Goal: Information Seeking & Learning: Find specific fact

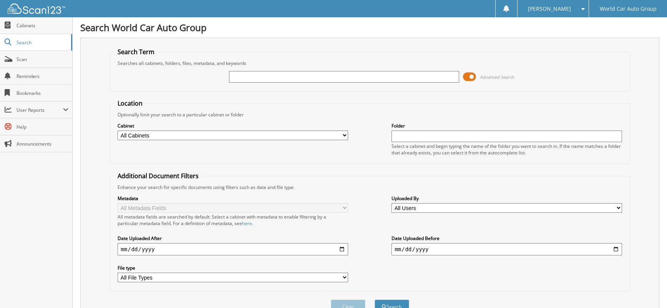
paste input "241078"
type input "241078"
click at [375, 300] on button "Search" at bounding box center [392, 307] width 35 height 14
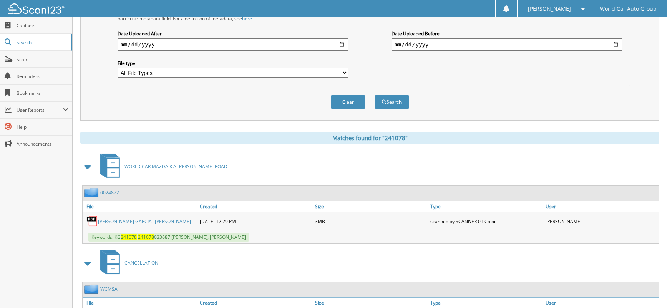
scroll to position [256, 0]
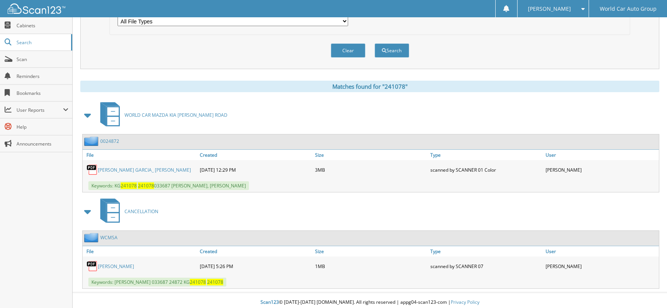
click at [125, 265] on link "ROSA GARCIA" at bounding box center [116, 266] width 36 height 7
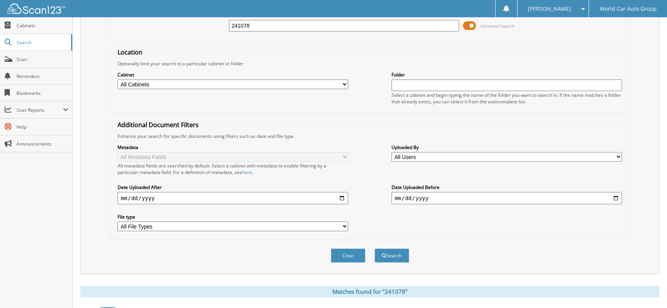
scroll to position [0, 0]
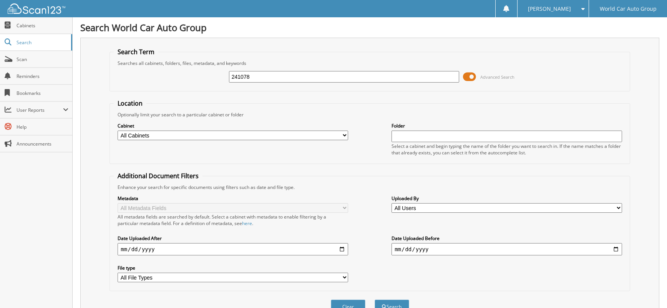
drag, startPoint x: 259, startPoint y: 77, endPoint x: 204, endPoint y: 77, distance: 55.0
click at [204, 77] on div "241078 Advanced Search" at bounding box center [370, 77] width 512 height 21
paste input "REYNOL GARZA CASTILLON"
type input "REYNOL GARZA CASTILLON"
click at [375, 300] on button "Search" at bounding box center [392, 307] width 35 height 14
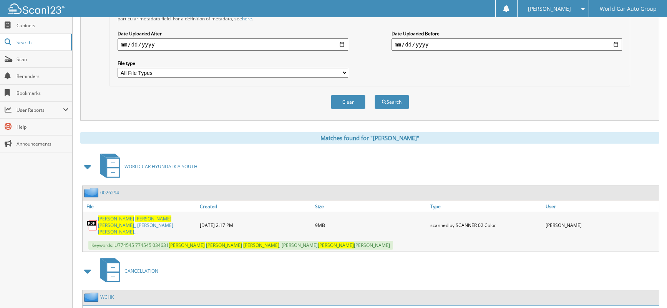
scroll to position [256, 0]
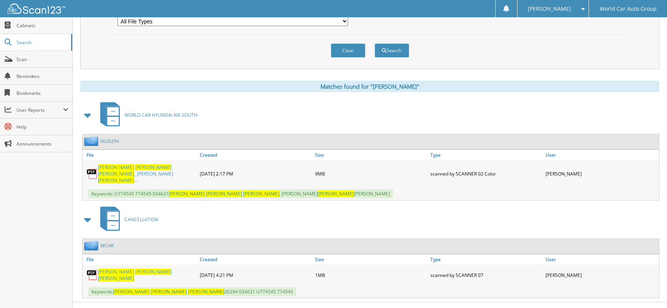
click at [134, 275] on span "CASTILLON" at bounding box center [116, 278] width 36 height 7
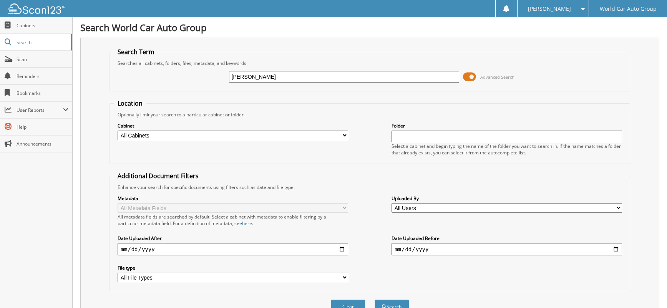
drag, startPoint x: 328, startPoint y: 68, endPoint x: 261, endPoint y: 73, distance: 66.3
click at [261, 73] on div "REYNOL GARZA CASTILLON Advanced Search" at bounding box center [370, 77] width 512 height 21
click at [334, 73] on input "[PERSON_NAME]" at bounding box center [344, 77] width 231 height 12
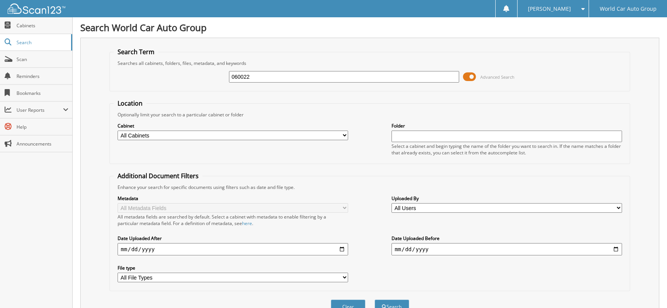
type input "060022"
click at [375, 300] on button "Search" at bounding box center [392, 307] width 35 height 14
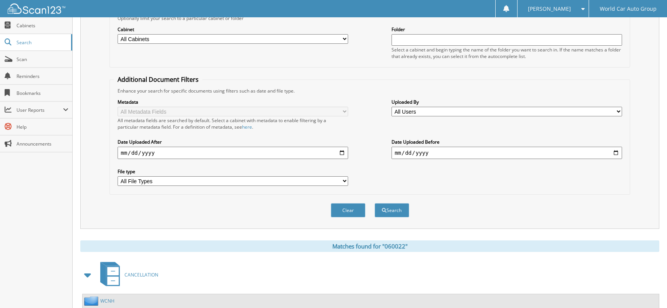
scroll to position [45, 0]
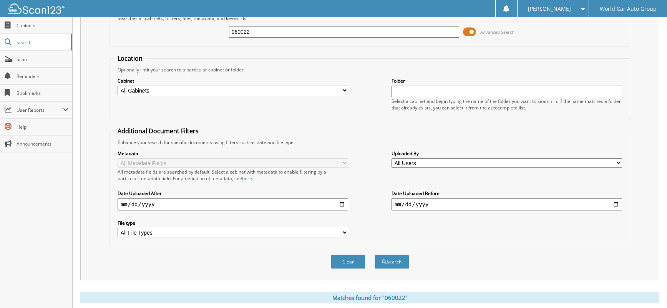
drag, startPoint x: 276, startPoint y: 34, endPoint x: 210, endPoint y: 32, distance: 66.1
click at [214, 32] on div "060022 Advanced Search" at bounding box center [370, 32] width 512 height 21
type input "288575"
click at [375, 255] on button "Search" at bounding box center [392, 262] width 35 height 14
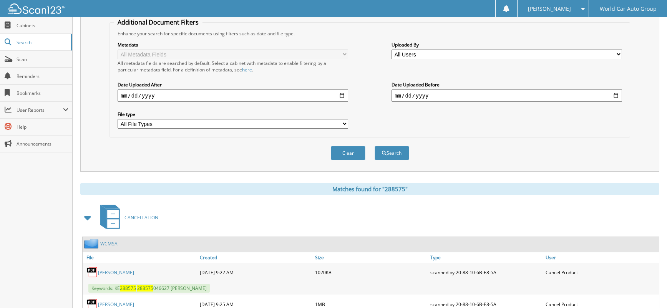
scroll to position [256, 0]
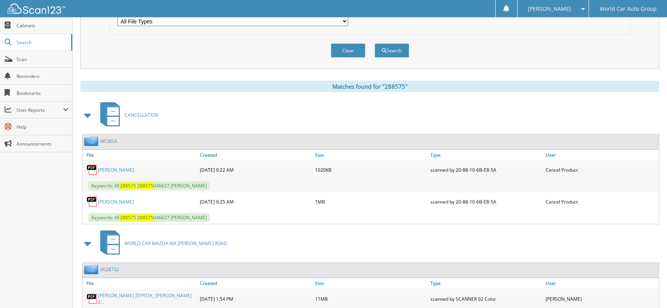
click at [115, 203] on link "DANIEL ZEPEDA" at bounding box center [116, 202] width 36 height 7
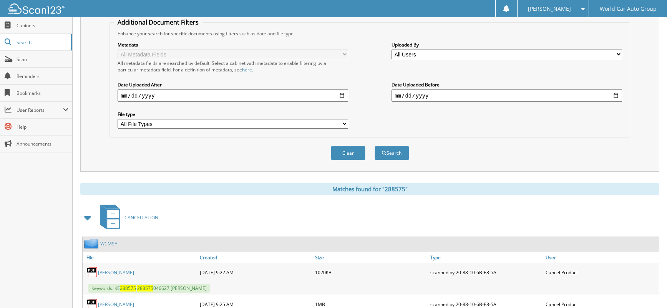
scroll to position [0, 0]
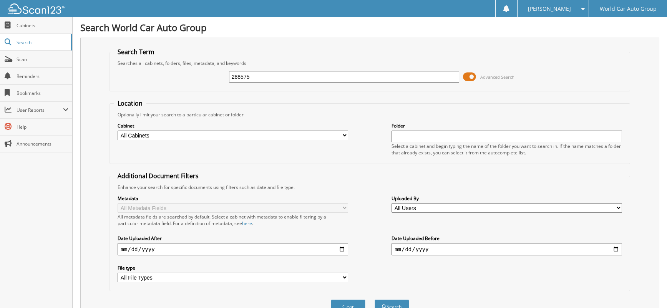
drag, startPoint x: 263, startPoint y: 76, endPoint x: 224, endPoint y: 76, distance: 39.6
click at [225, 76] on div "288575 Advanced Search" at bounding box center [370, 77] width 512 height 21
type input "057420"
click at [375, 300] on button "Search" at bounding box center [392, 307] width 35 height 14
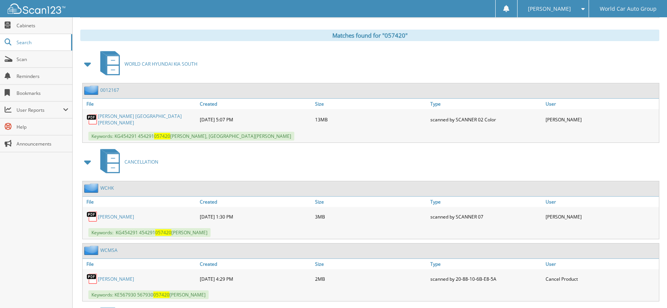
scroll to position [359, 0]
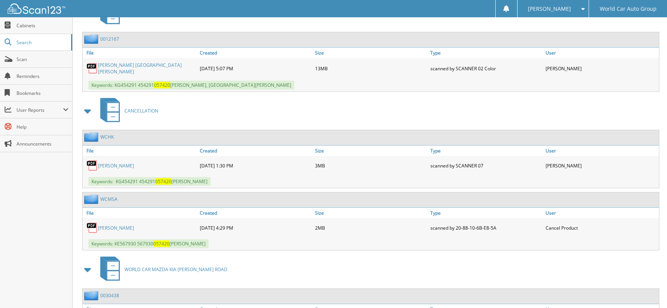
click at [123, 226] on link "PABLO CHADIS JR" at bounding box center [116, 228] width 36 height 7
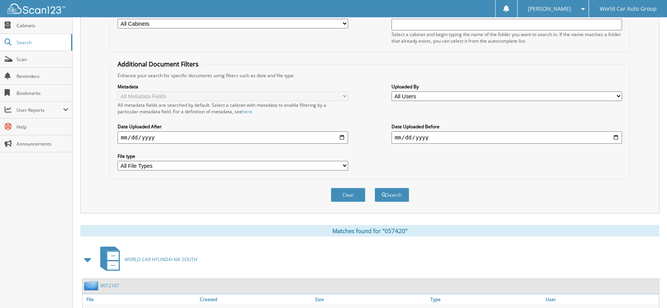
scroll to position [0, 0]
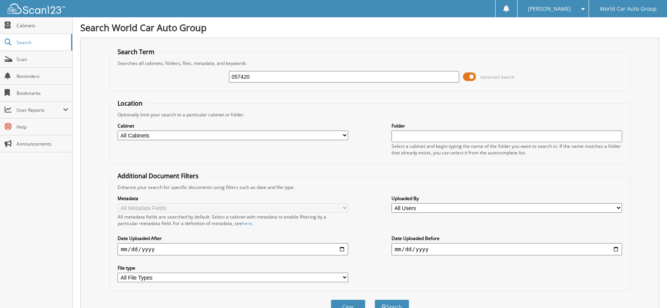
click at [279, 73] on input "057420" at bounding box center [344, 77] width 231 height 12
type input "059185"
click at [375, 300] on button "Search" at bounding box center [392, 307] width 35 height 14
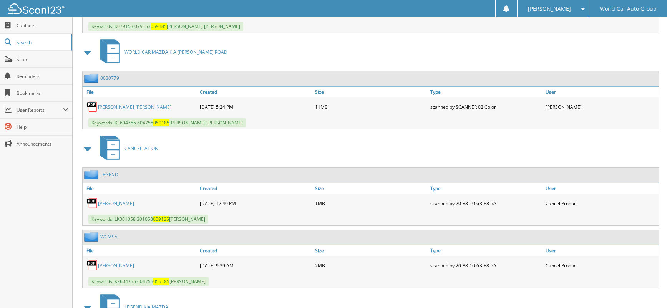
scroll to position [564, 0]
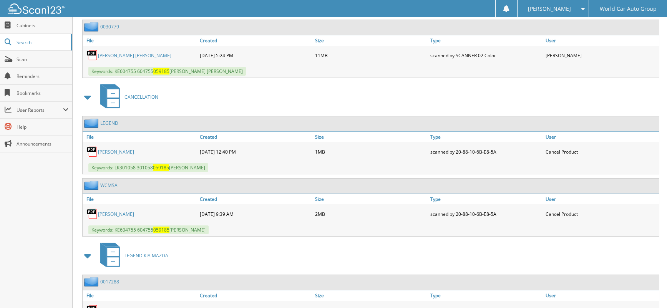
click at [111, 216] on link "STEPHEN ESTES" at bounding box center [116, 214] width 36 height 7
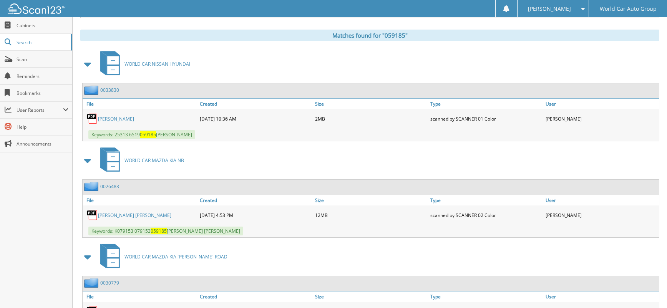
scroll to position [51, 0]
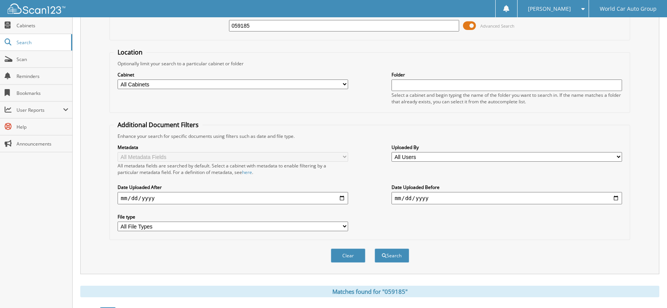
drag, startPoint x: 285, startPoint y: 27, endPoint x: 196, endPoint y: 30, distance: 88.8
click at [196, 30] on div "059185 Advanced Search" at bounding box center [370, 25] width 512 height 21
type input "054158"
click at [375, 249] on button "Search" at bounding box center [392, 256] width 35 height 14
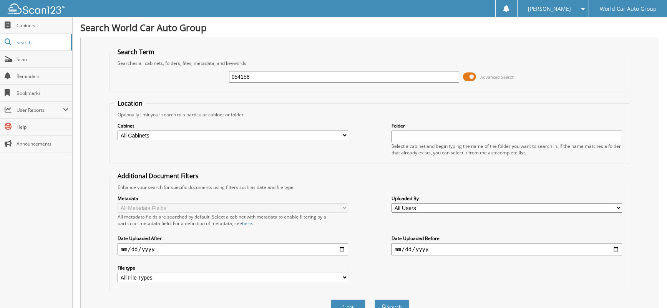
scroll to position [359, 0]
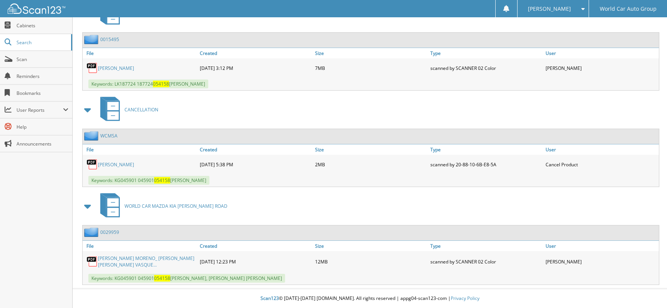
click at [130, 164] on link "JENNIFER MORENO" at bounding box center [116, 164] width 36 height 7
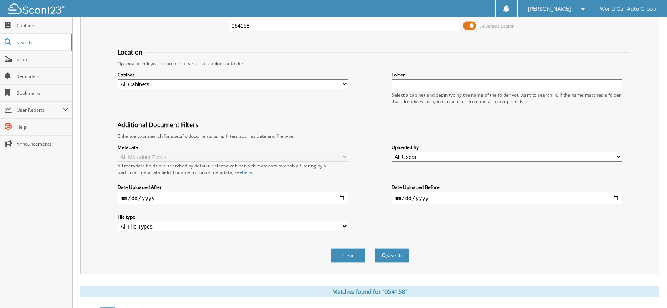
scroll to position [0, 0]
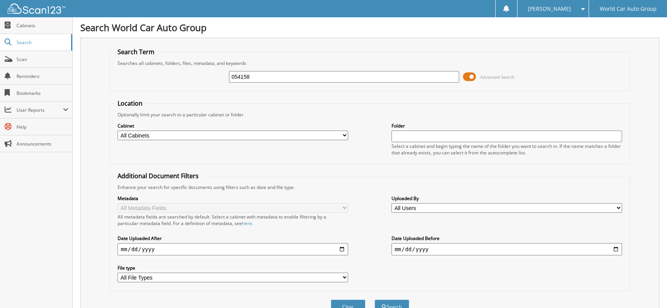
click at [302, 78] on input "054158" at bounding box center [344, 77] width 231 height 12
type input "062617"
click at [375, 300] on button "Search" at bounding box center [392, 307] width 35 height 14
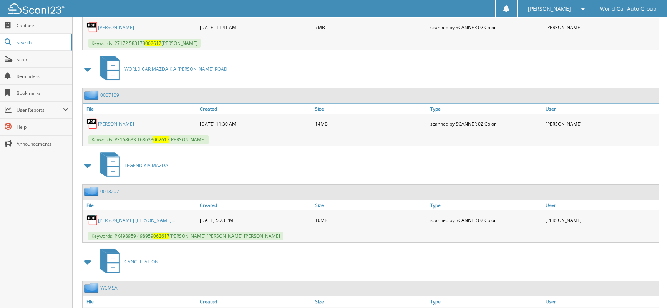
scroll to position [517, 0]
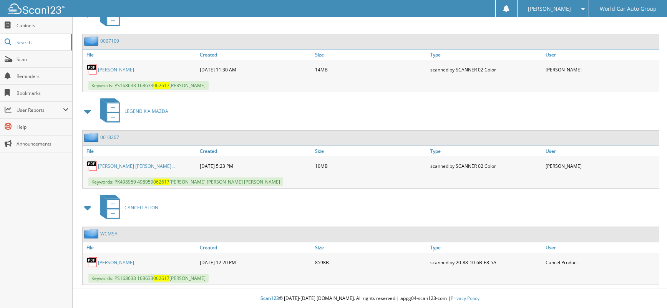
click at [134, 263] on link "[PERSON_NAME]" at bounding box center [116, 262] width 36 height 7
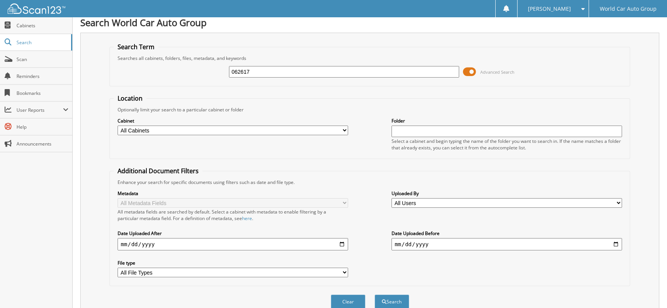
scroll to position [0, 0]
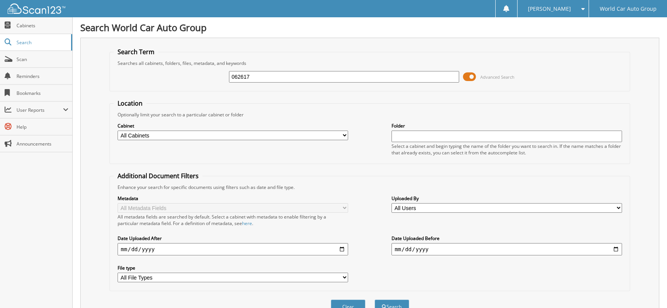
click at [318, 78] on input "062617" at bounding box center [344, 77] width 231 height 12
type input "063812"
click at [375, 300] on button "Search" at bounding box center [392, 307] width 35 height 14
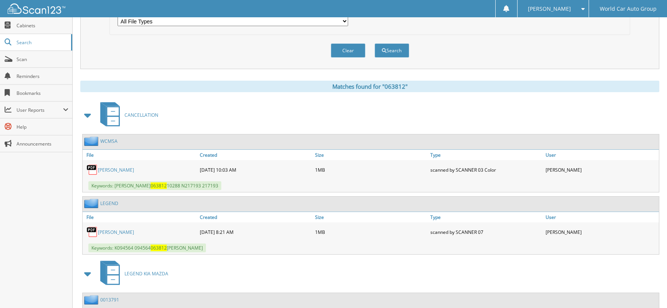
click at [119, 169] on link "[PERSON_NAME]" at bounding box center [116, 170] width 36 height 7
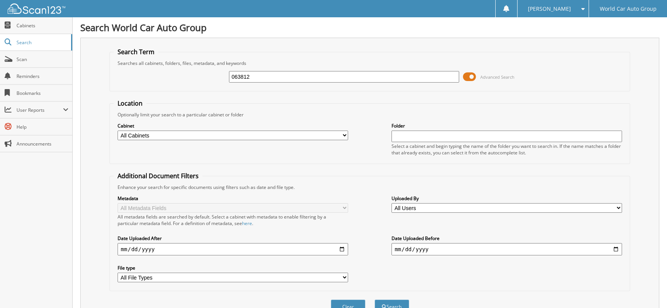
drag, startPoint x: 270, startPoint y: 77, endPoint x: 180, endPoint y: 71, distance: 89.8
click at [183, 74] on div "063812 Advanced Search" at bounding box center [370, 77] width 512 height 21
type input "544376"
click at [375, 300] on button "Search" at bounding box center [392, 307] width 35 height 14
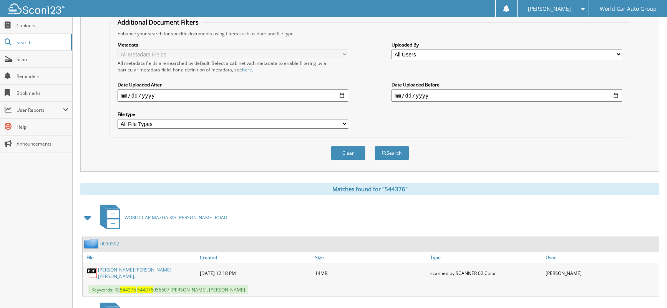
scroll to position [256, 0]
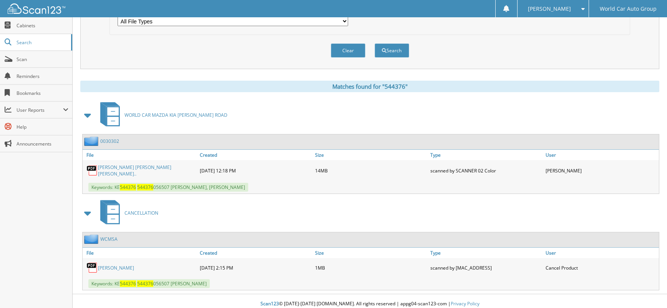
click at [111, 269] on link "[PERSON_NAME]" at bounding box center [116, 268] width 36 height 7
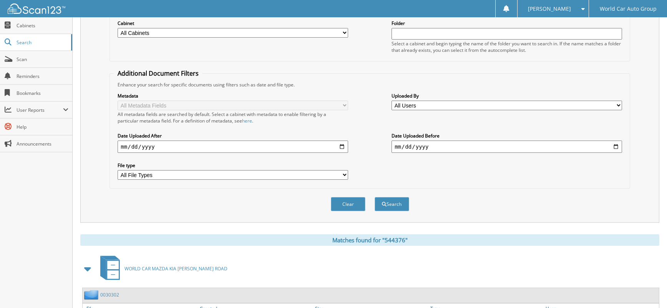
scroll to position [0, 0]
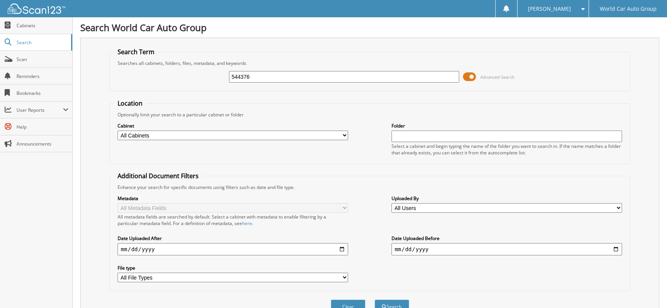
drag, startPoint x: 269, startPoint y: 78, endPoint x: 181, endPoint y: 75, distance: 87.7
click at [182, 75] on div "544376 Advanced Search" at bounding box center [370, 77] width 512 height 21
type input "062529"
click at [375, 300] on button "Search" at bounding box center [392, 307] width 35 height 14
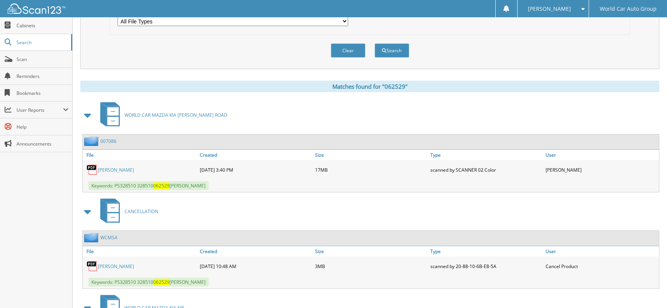
scroll to position [357, 0]
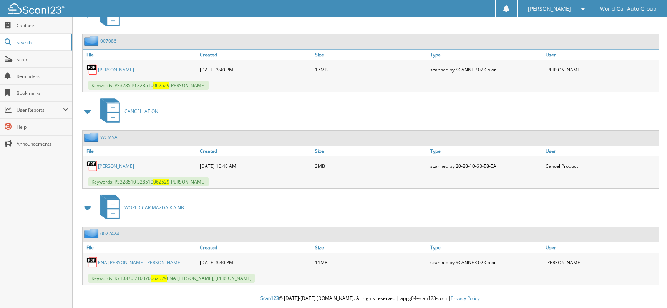
click at [116, 165] on link "[PERSON_NAME]" at bounding box center [116, 166] width 36 height 7
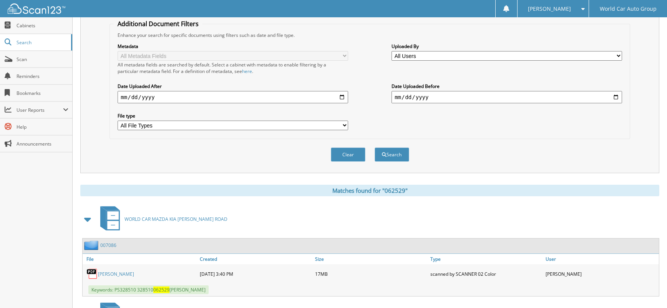
scroll to position [0, 0]
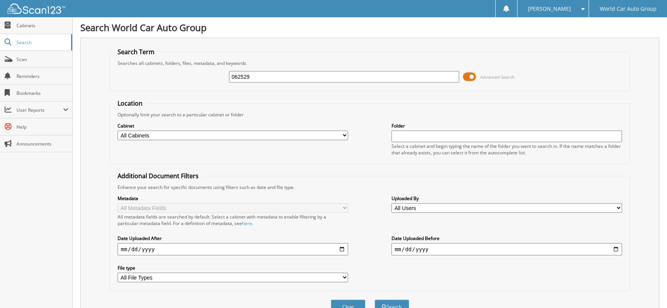
drag, startPoint x: 294, startPoint y: 73, endPoint x: 187, endPoint y: 75, distance: 107.6
click at [188, 75] on div "062529 Advanced Search" at bounding box center [370, 77] width 512 height 21
type input "063068"
click at [375, 300] on button "Search" at bounding box center [392, 307] width 35 height 14
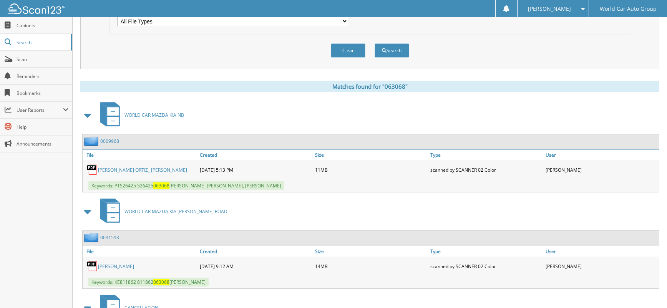
scroll to position [359, 0]
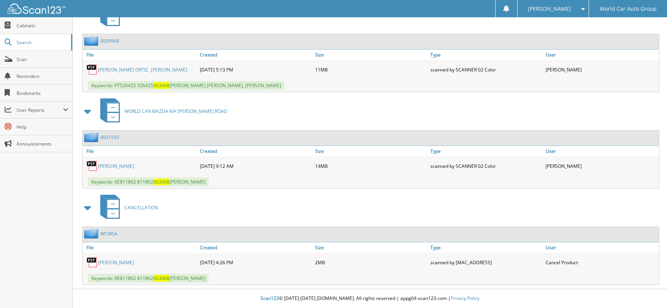
click at [134, 264] on link "JERMAINE DAVENPORT" at bounding box center [116, 262] width 36 height 7
